Goal: Task Accomplishment & Management: Manage account settings

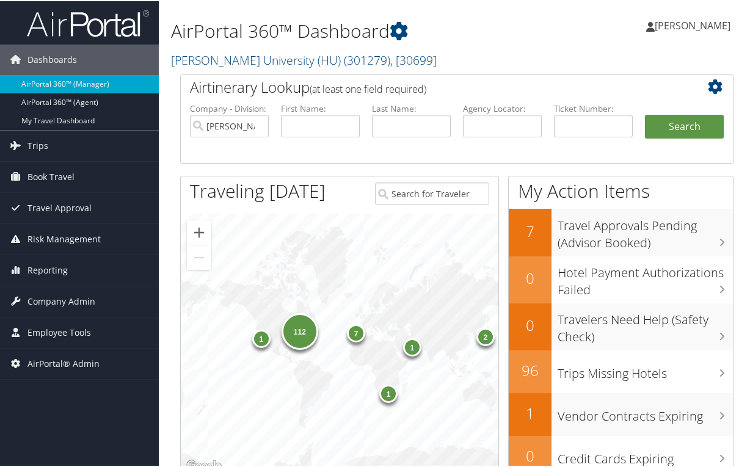
click at [703, 27] on span "[PERSON_NAME]" at bounding box center [693, 24] width 76 height 13
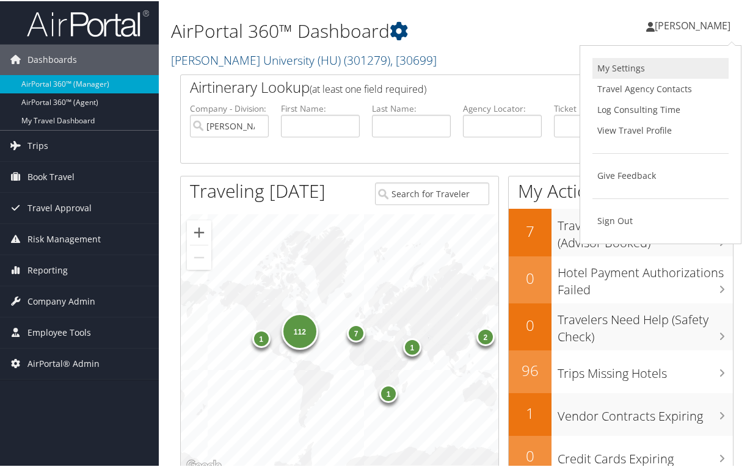
click at [621, 67] on link "My Settings" at bounding box center [660, 67] width 136 height 21
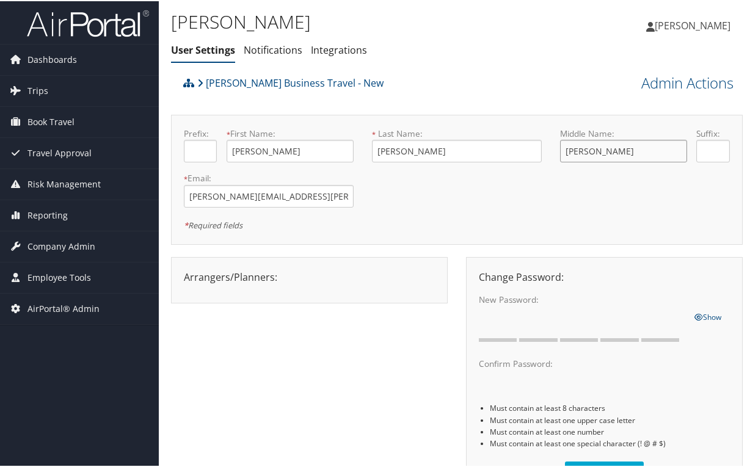
click at [612, 158] on input "[PERSON_NAME]" at bounding box center [623, 150] width 127 height 23
type input "K"
click at [548, 87] on div "[PERSON_NAME] Business Travel - New" at bounding box center [385, 86] width 410 height 33
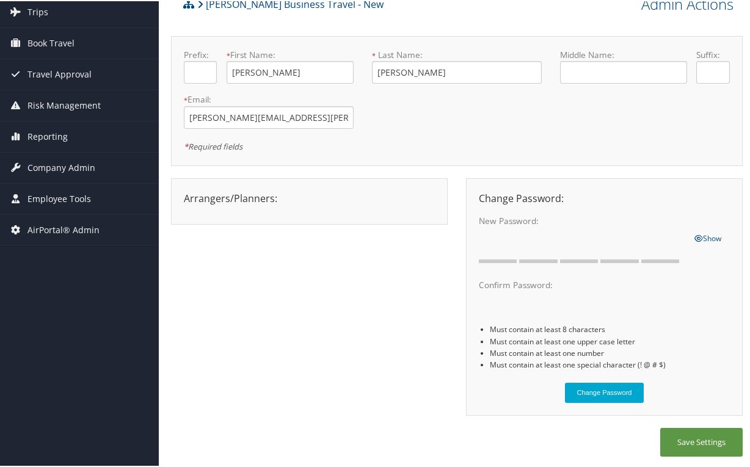
scroll to position [79, 0]
click at [707, 446] on button "Save Settings" at bounding box center [701, 440] width 82 height 29
